Goal: Information Seeking & Learning: Learn about a topic

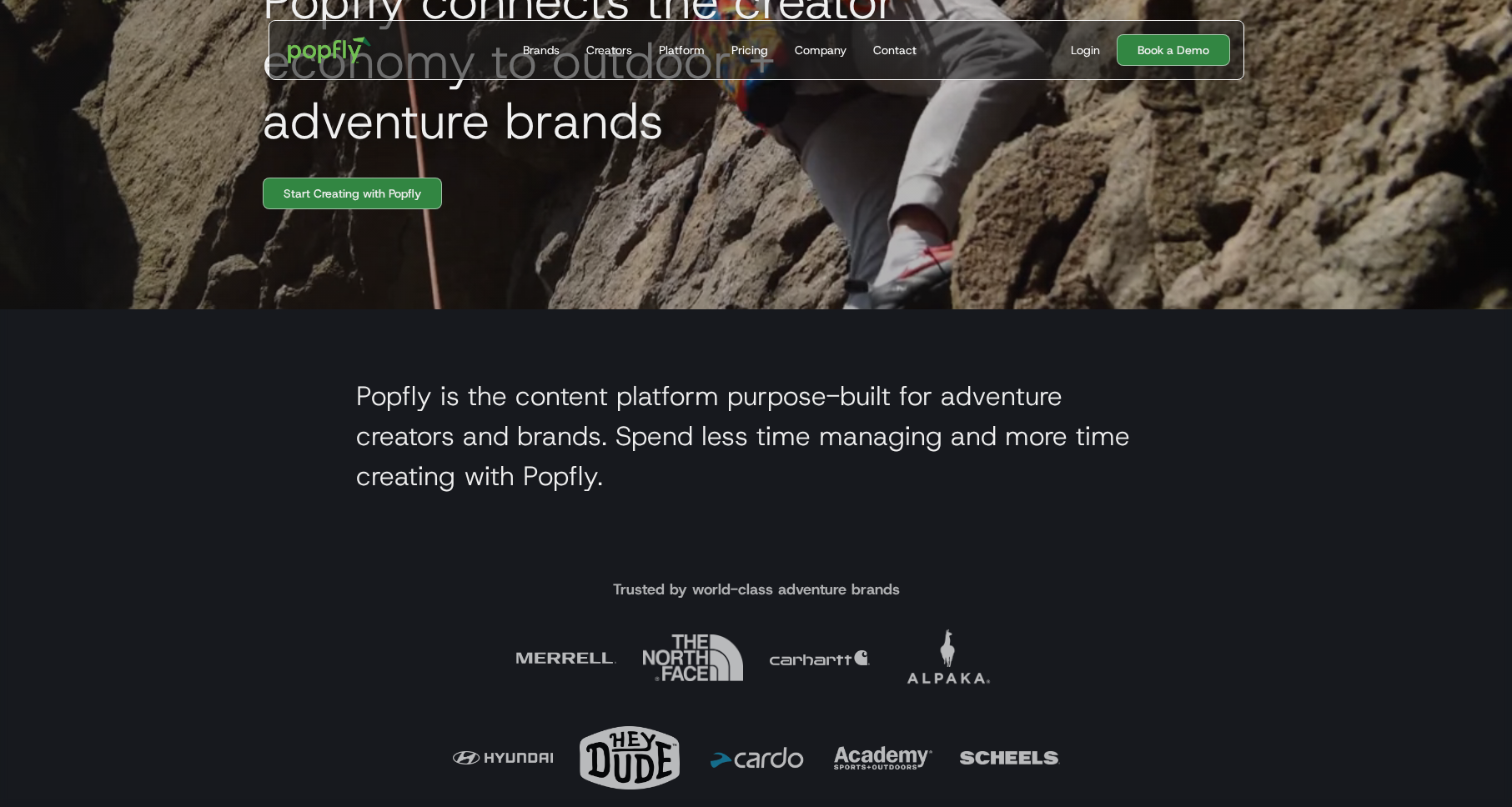
scroll to position [487, 0]
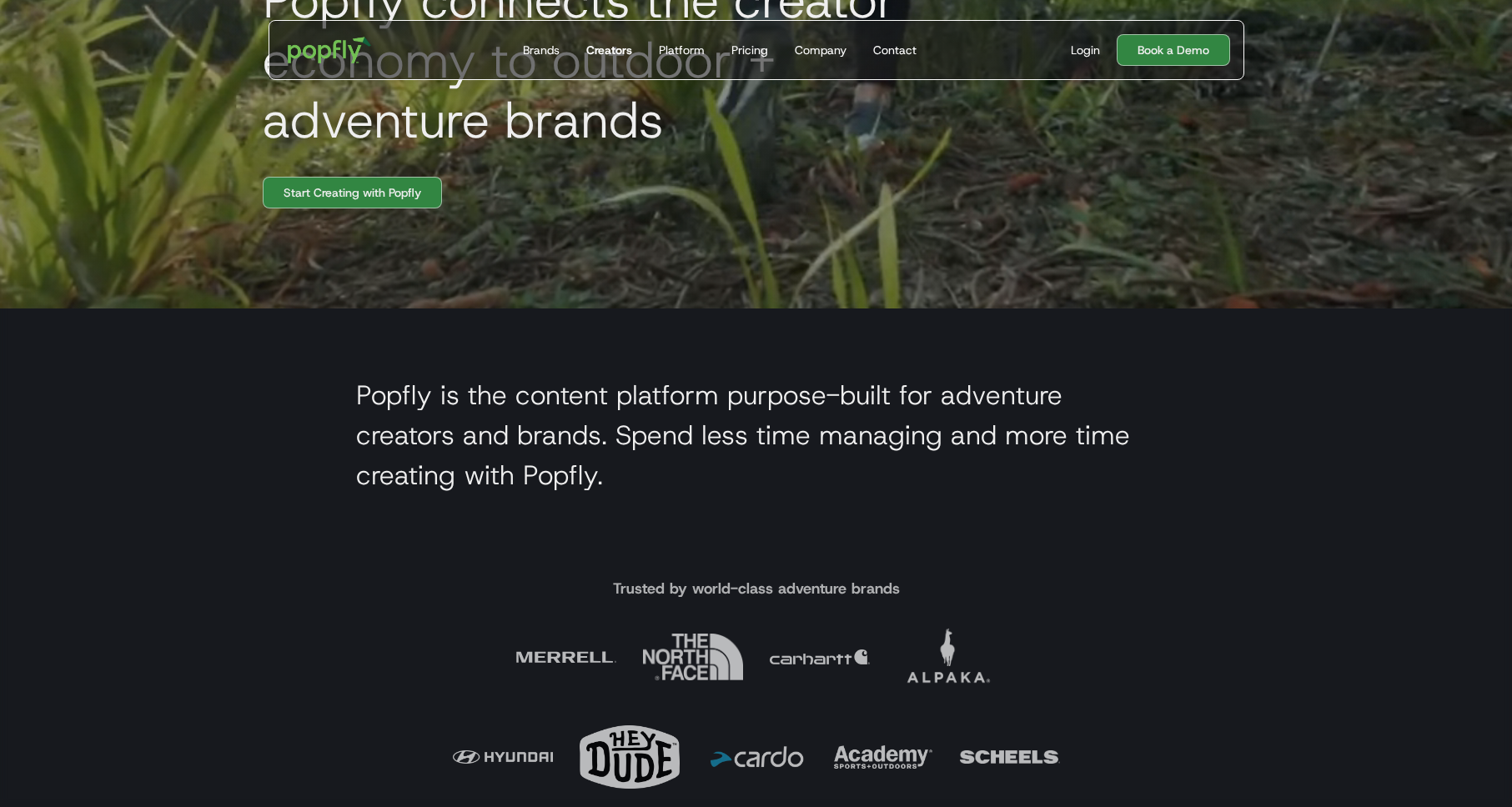
click at [609, 50] on div "Creators" at bounding box center [609, 50] width 46 height 17
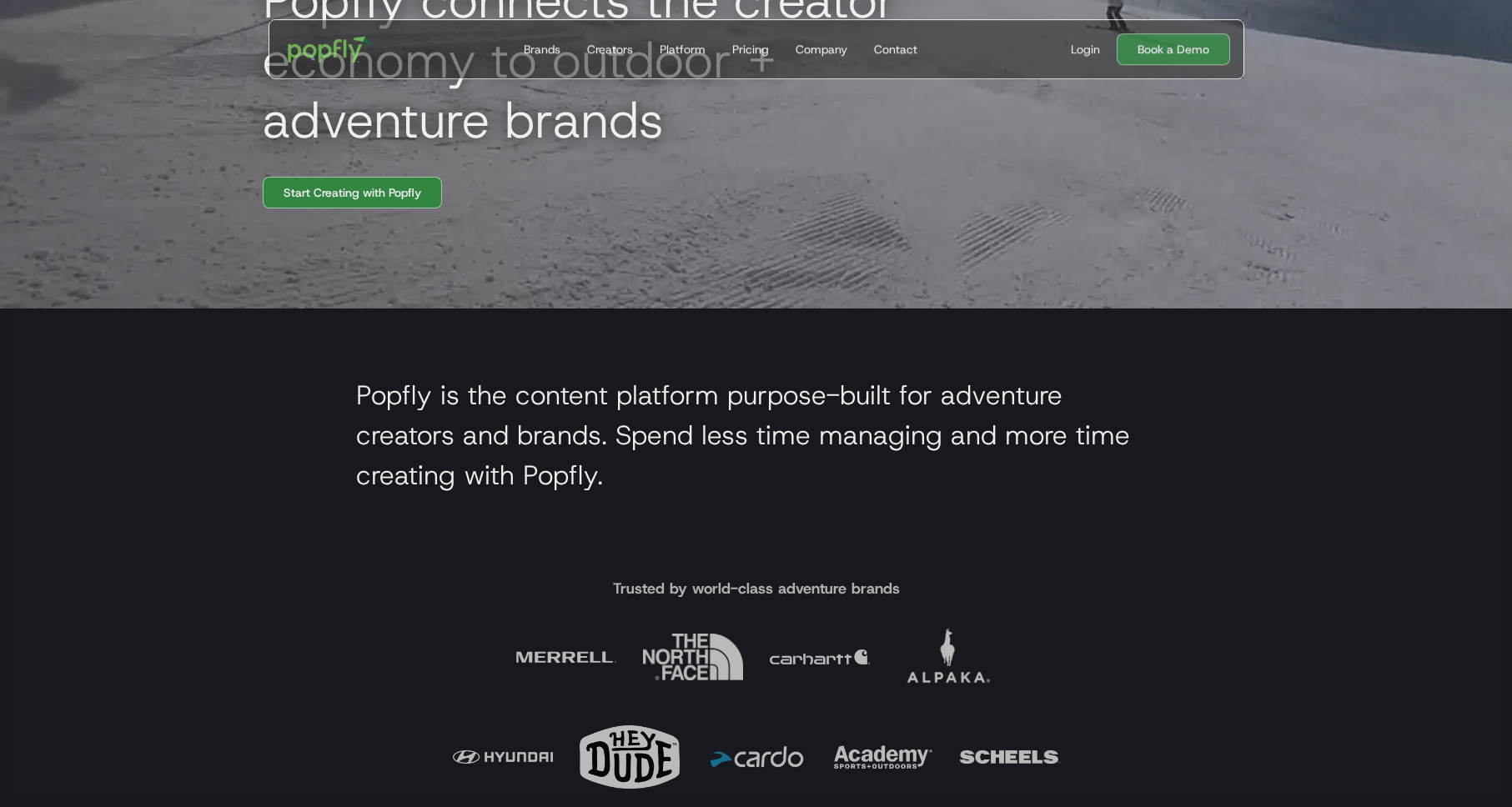
click at [1187, 513] on section "Popfly is the content platform purpose-built for adventure creators and brands.…" at bounding box center [756, 439] width 1512 height 262
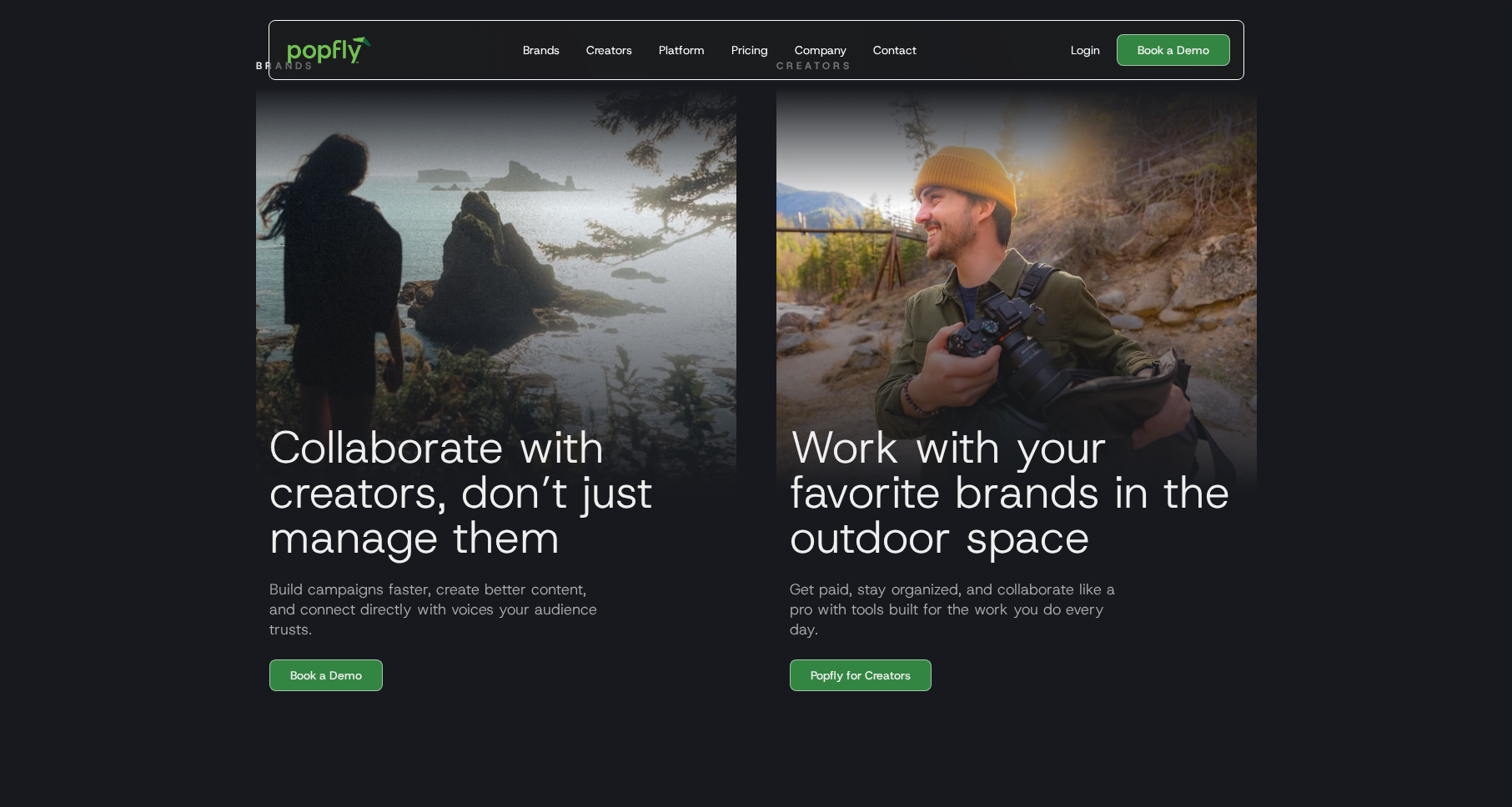
scroll to position [1375, 0]
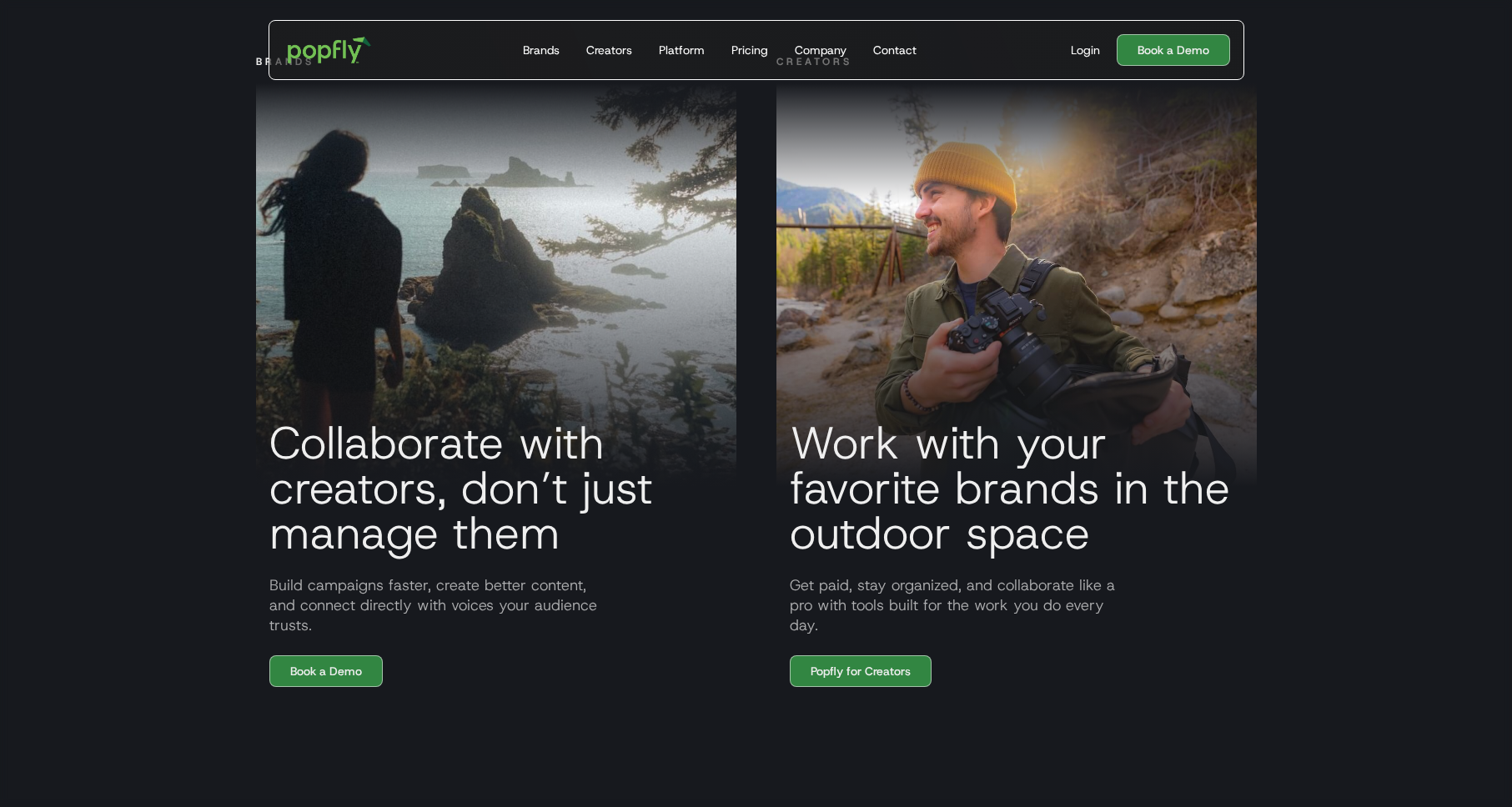
click at [148, 393] on section "BRANDS Collaborate with creators, don’t just manage them Build campaigns faster…" at bounding box center [756, 420] width 1512 height 734
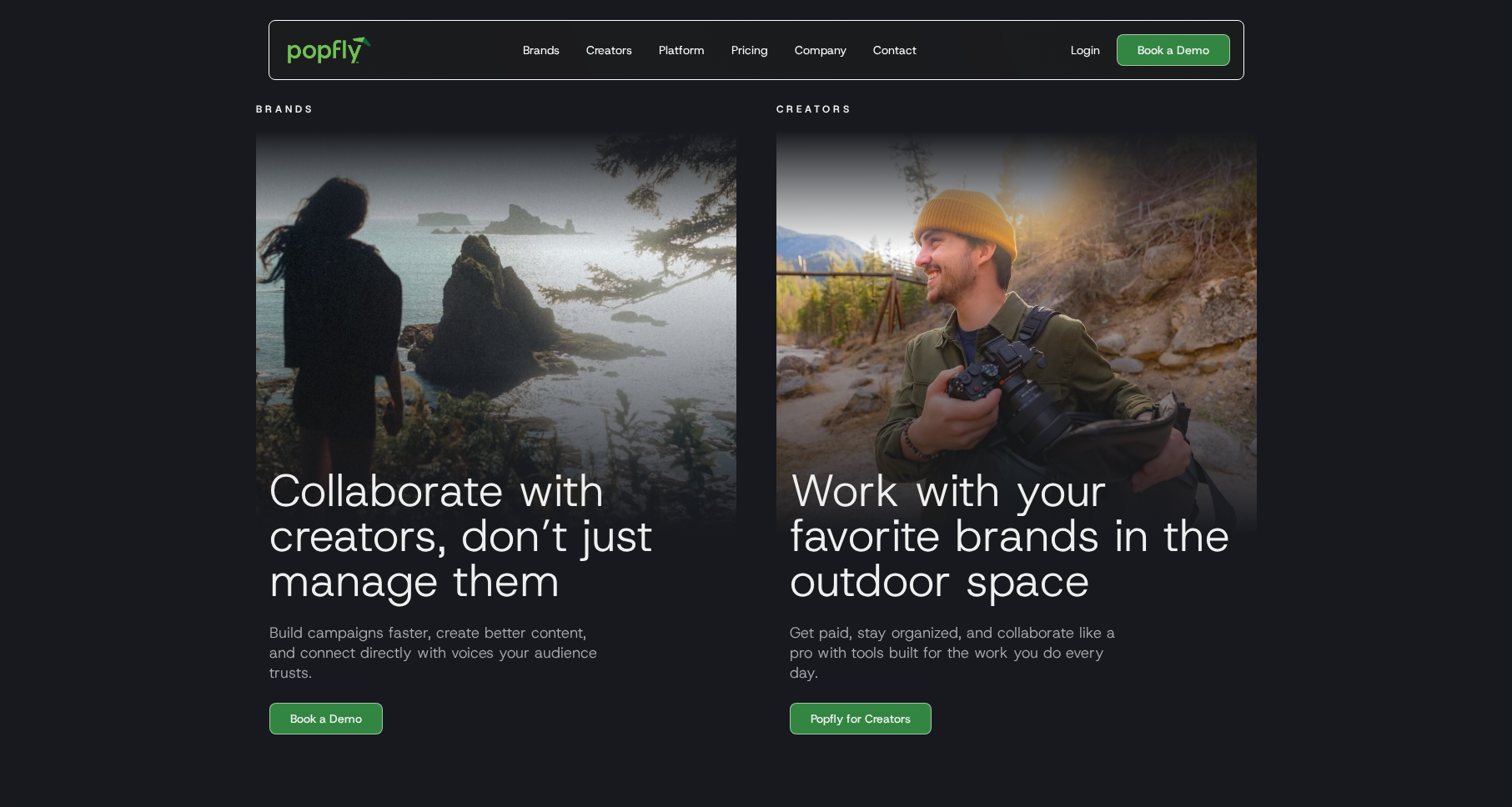
scroll to position [1328, 0]
click at [386, 382] on div at bounding box center [496, 392] width 481 height 283
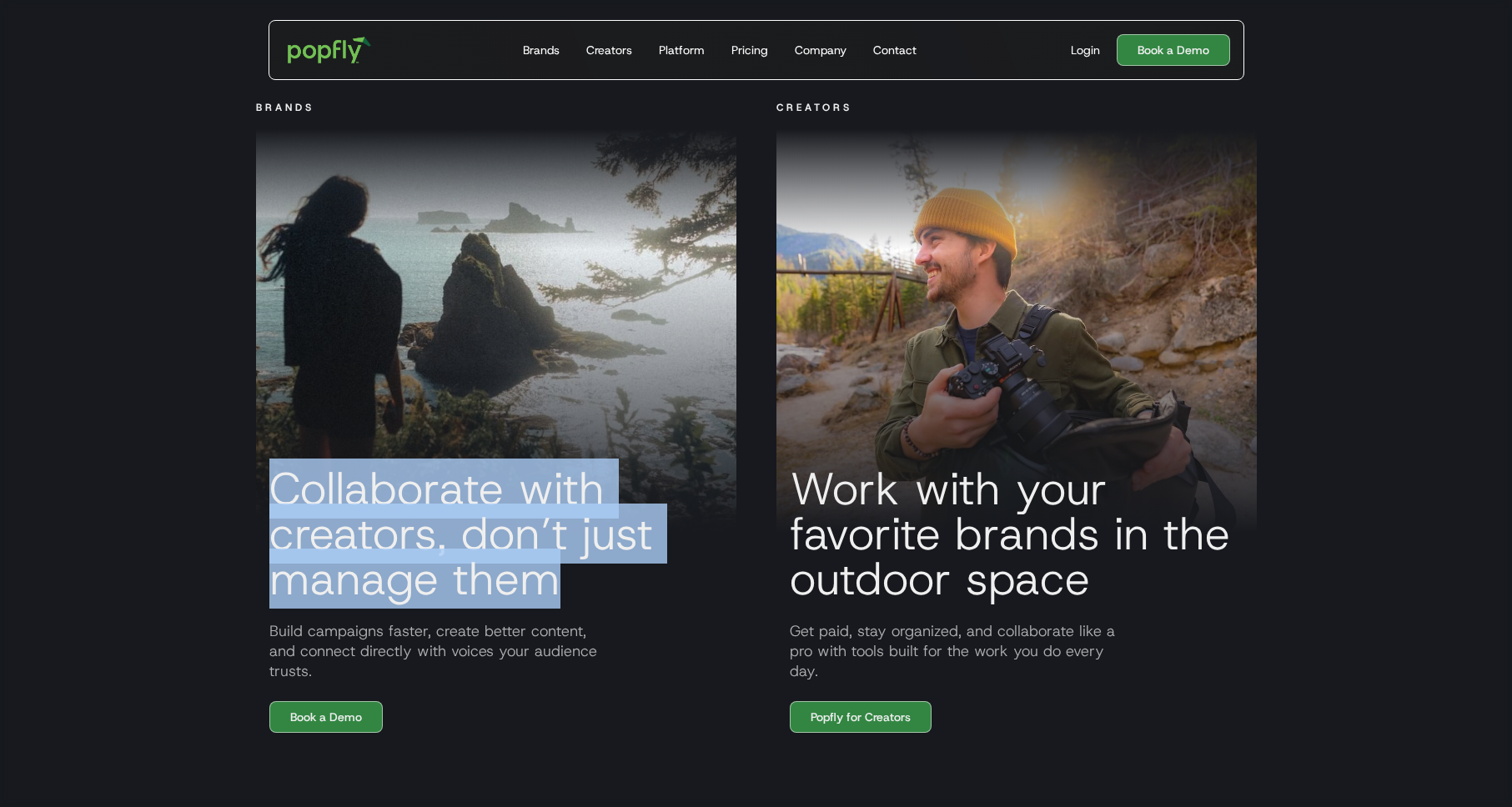
drag, startPoint x: 287, startPoint y: 490, endPoint x: 658, endPoint y: 602, distance: 387.5
click at [674, 598] on h3 "Collaborate with creators, don’t just manage them" at bounding box center [496, 533] width 481 height 135
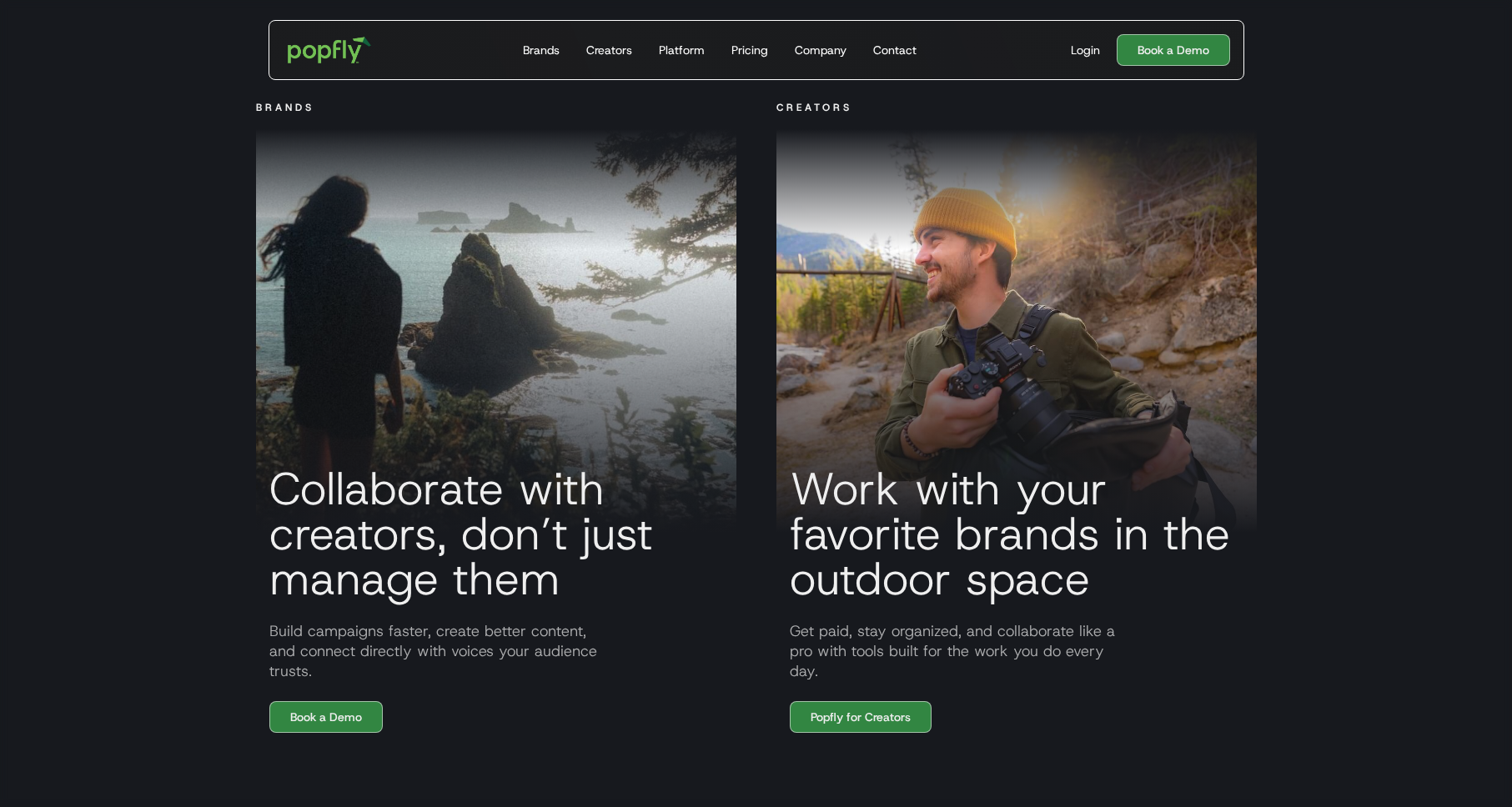
click at [195, 522] on section "BRANDS Collaborate with creators, don’t just manage them Build campaigns faster…" at bounding box center [756, 466] width 1512 height 734
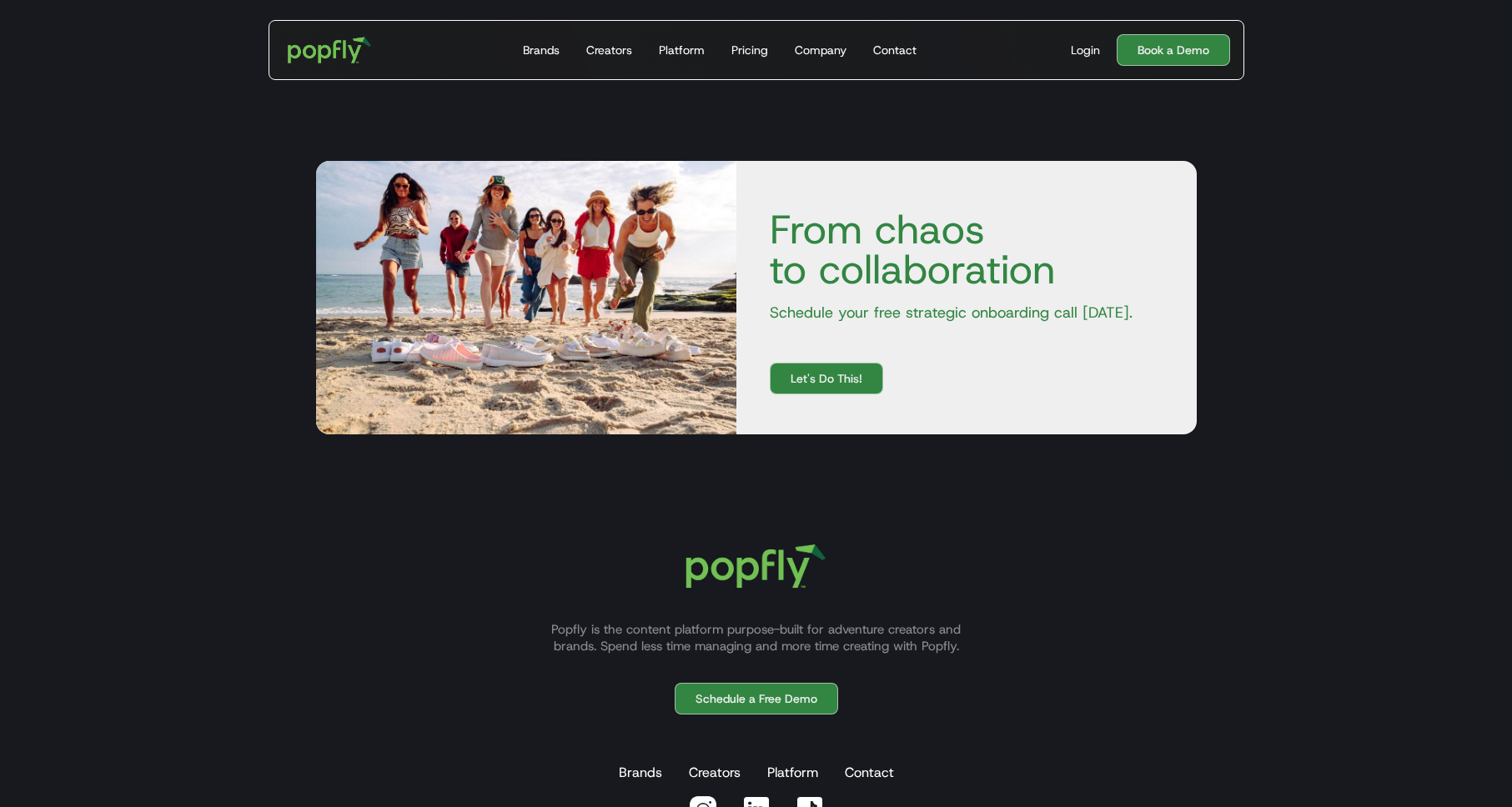
scroll to position [5781, 0]
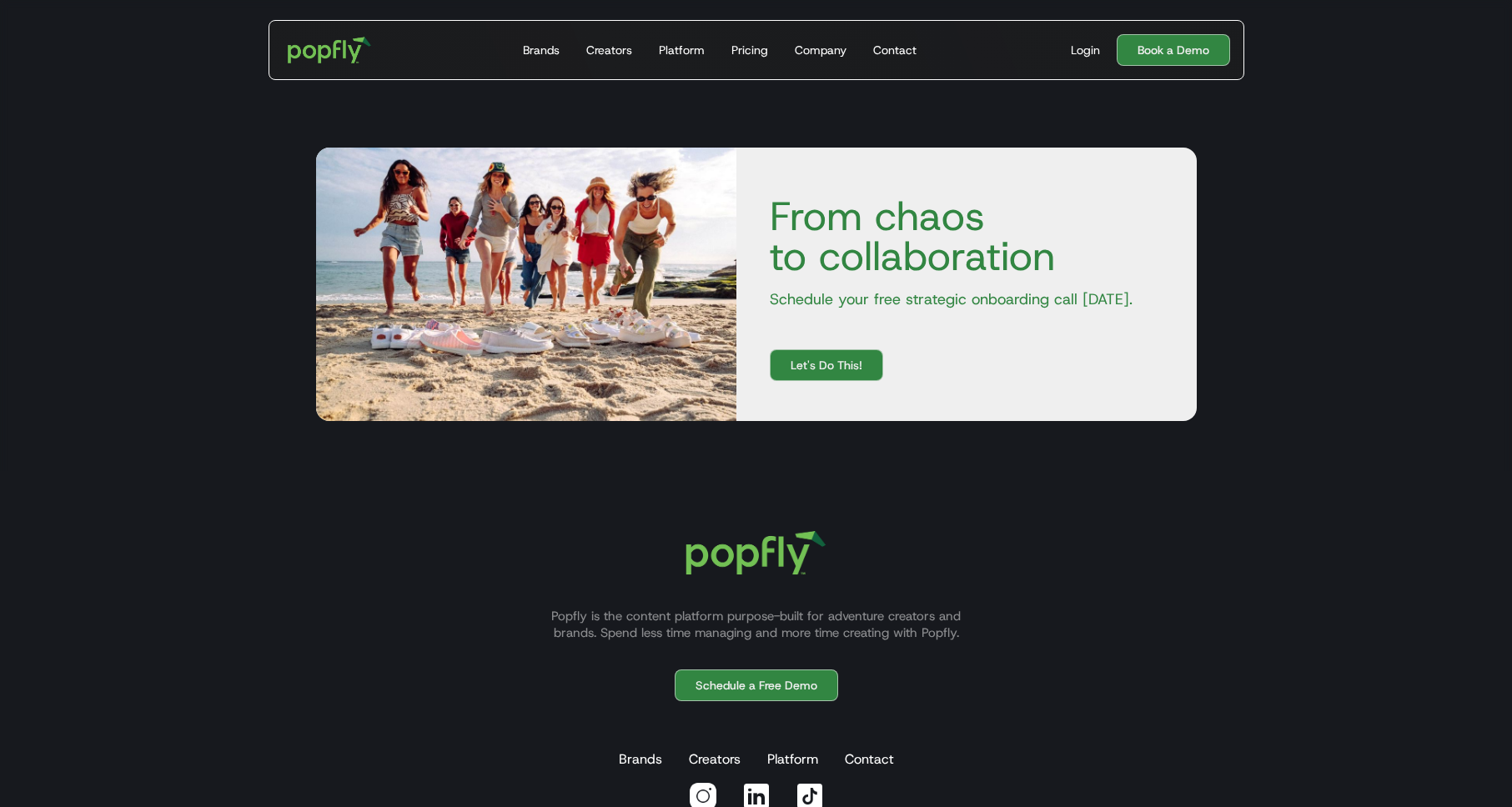
click at [1115, 647] on div "Popfly is the content platform purpose-built for adventure creators and brands.…" at bounding box center [756, 671] width 1041 height 319
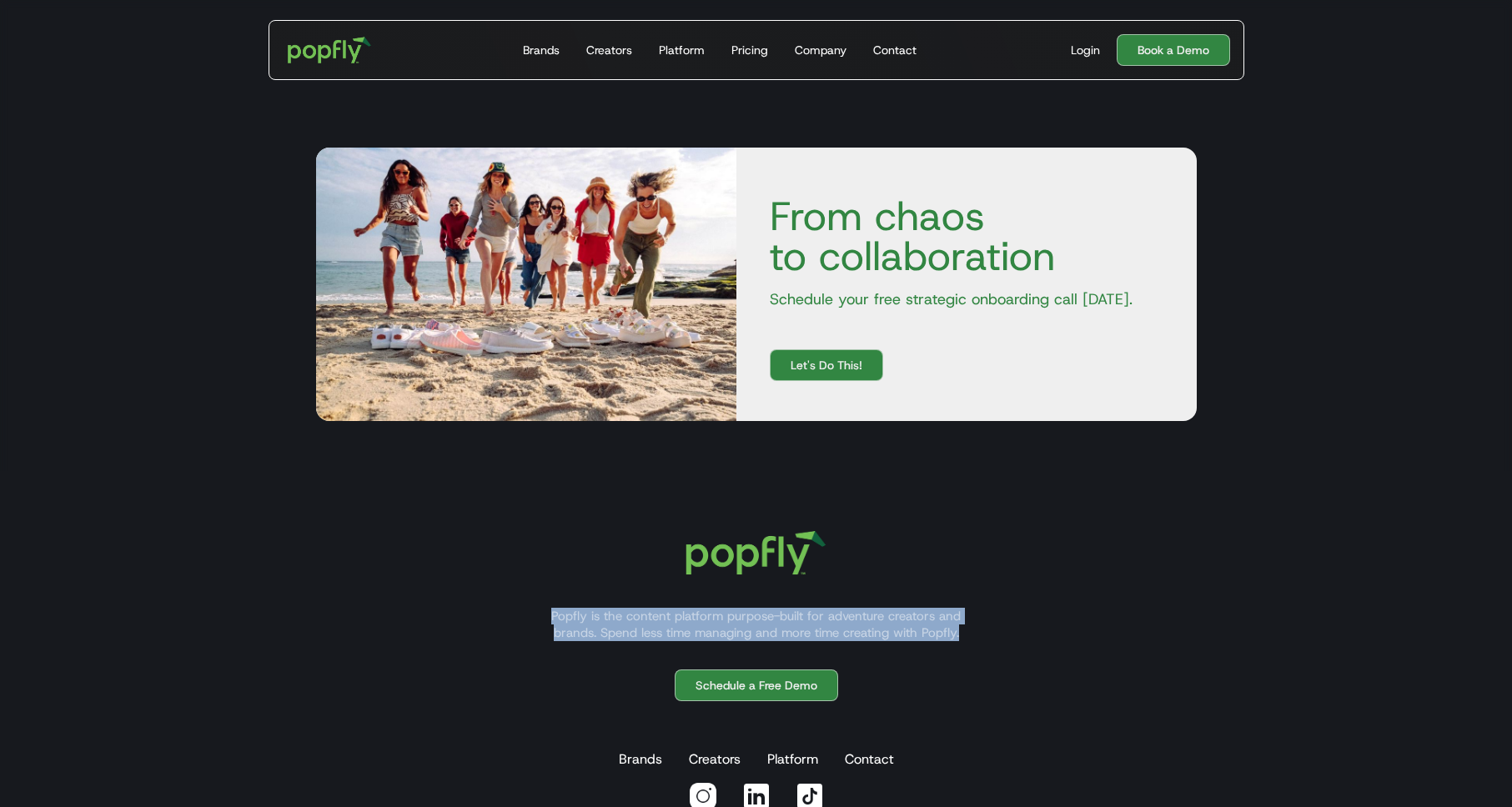
drag, startPoint x: 636, startPoint y: 614, endPoint x: 1073, endPoint y: 639, distance: 437.7
click at [1073, 639] on div "Popfly is the content platform purpose-built for adventure creators and brands.…" at bounding box center [756, 671] width 1041 height 319
